Goal: Book appointment/travel/reservation

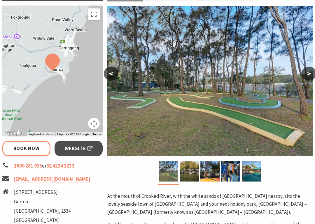
scroll to position [100, 0]
select select "3"
select select "2"
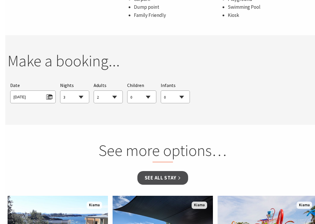
scroll to position [452, 0]
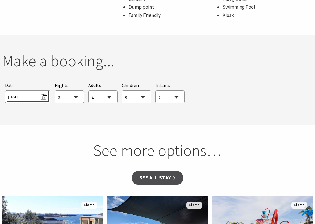
click at [34, 95] on span "[DATE]" at bounding box center [27, 96] width 39 height 8
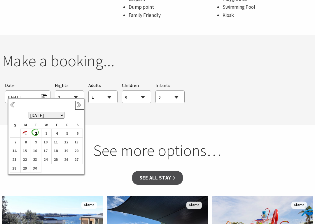
click at [79, 106] on link "Next" at bounding box center [79, 105] width 6 height 6
click at [80, 107] on link "Next" at bounding box center [79, 105] width 6 height 6
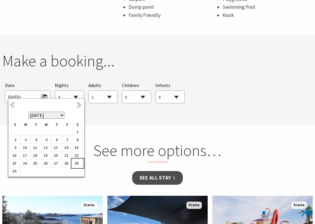
click at [77, 167] on b "29" at bounding box center [76, 164] width 8 height 8
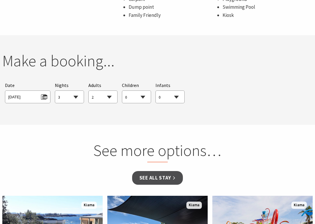
click at [73, 97] on select "1 2 3 4 5 6 7 8 9 10 11 12 13 14 15 16 17 18 19 20 21 22 23 24 25 26 27 28 29 30" at bounding box center [69, 97] width 29 height 13
select select "2"
click at [111, 96] on select "0 1 2 3 4 5 6 7 8 9 10 11 12 13 14 15 16 17 18 19 20 21 22 23 24 25 26 27 28 29…" at bounding box center [103, 97] width 29 height 13
select select "4"
click at [144, 96] on select "0 1 2 3 4 5 6 7 8 9 10 11 12 13 14 15 16 17 18 19 20 21 22 23 24 25 26 27 28 29…" at bounding box center [136, 97] width 29 height 13
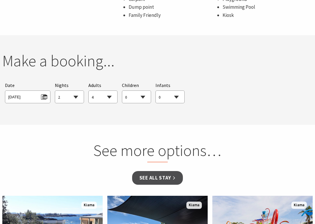
select select "2"
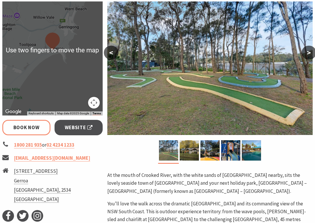
scroll to position [122, 0]
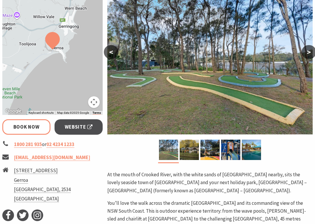
click at [29, 127] on link "Book Now" at bounding box center [26, 126] width 48 height 15
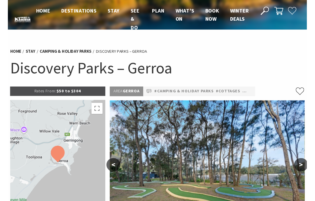
scroll to position [0, 0]
